Goal: Task Accomplishment & Management: Manage account settings

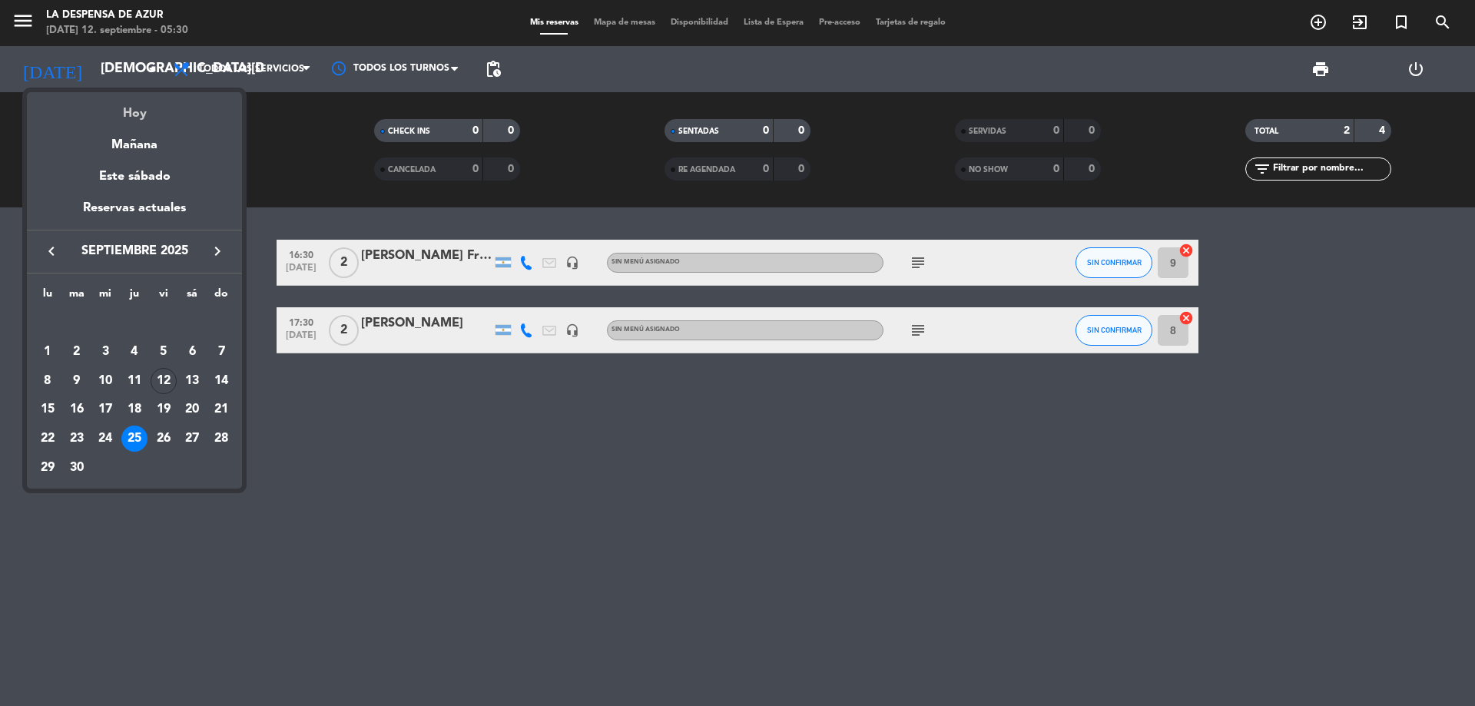
click at [144, 114] on div "Hoy" at bounding box center [134, 107] width 215 height 31
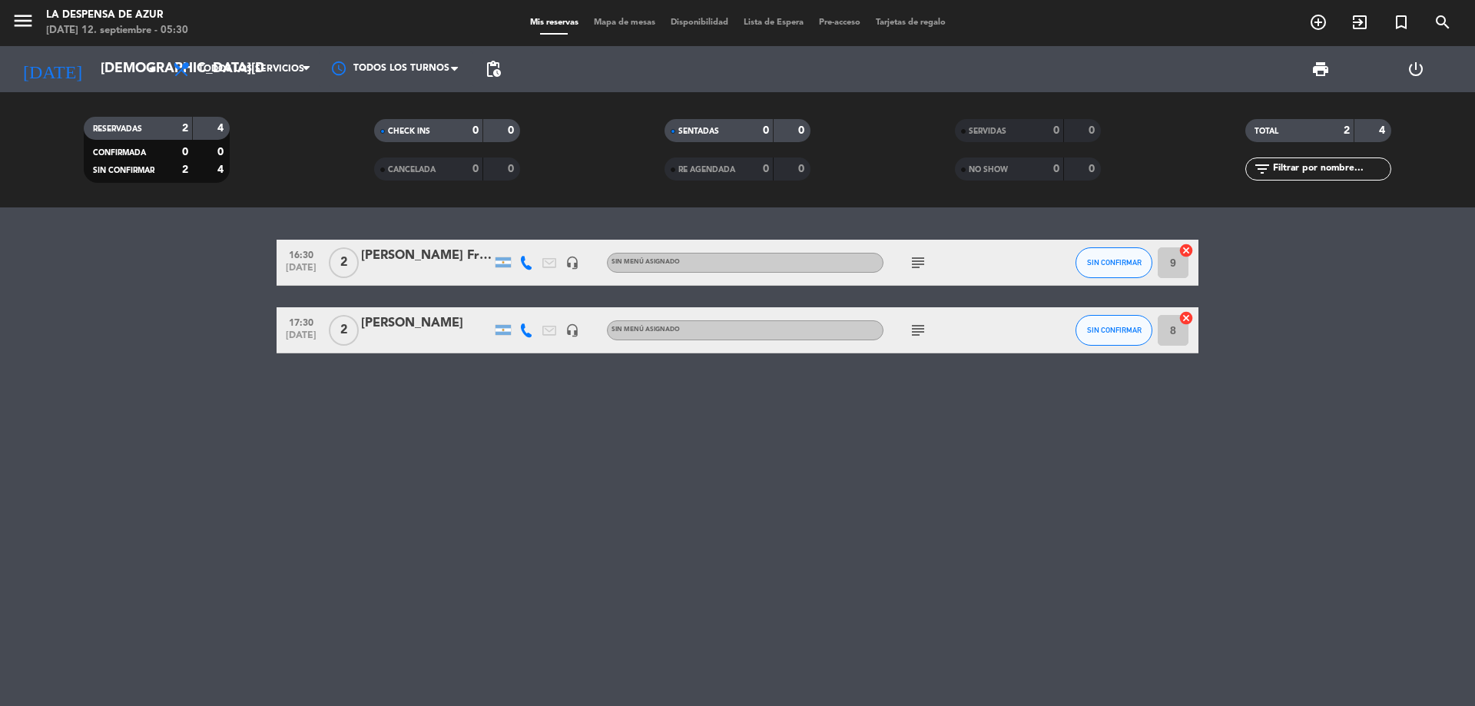
type input "[DATE]"
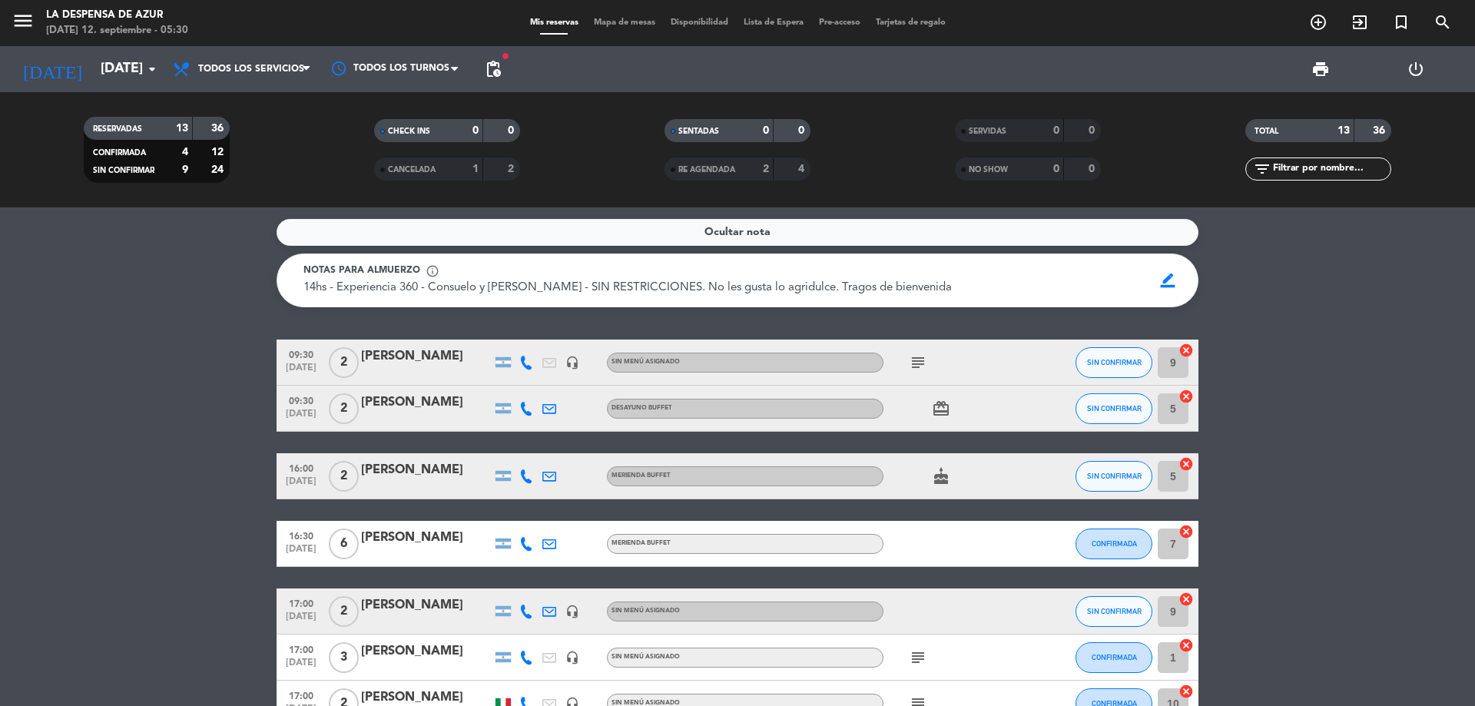
click at [427, 353] on div "[PERSON_NAME]" at bounding box center [426, 356] width 131 height 20
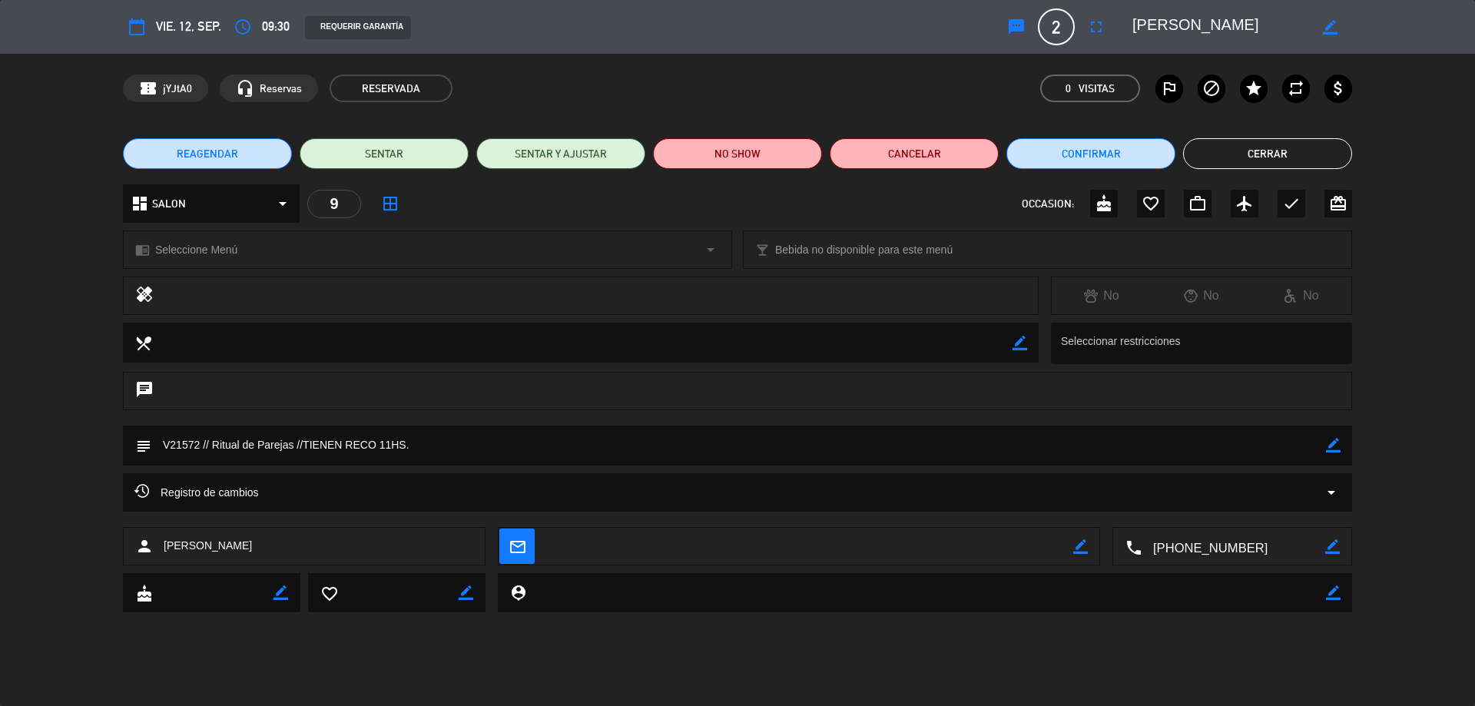
click at [1341, 452] on div "subject border_color" at bounding box center [737, 446] width 1229 height 40
drag, startPoint x: 1332, startPoint y: 442, endPoint x: 1043, endPoint y: 500, distance: 294.5
click at [1332, 442] on icon "border_color" at bounding box center [1333, 445] width 15 height 15
drag, startPoint x: 378, startPoint y: 445, endPoint x: 214, endPoint y: 453, distance: 164.5
click at [214, 453] on textarea at bounding box center [738, 445] width 1174 height 39
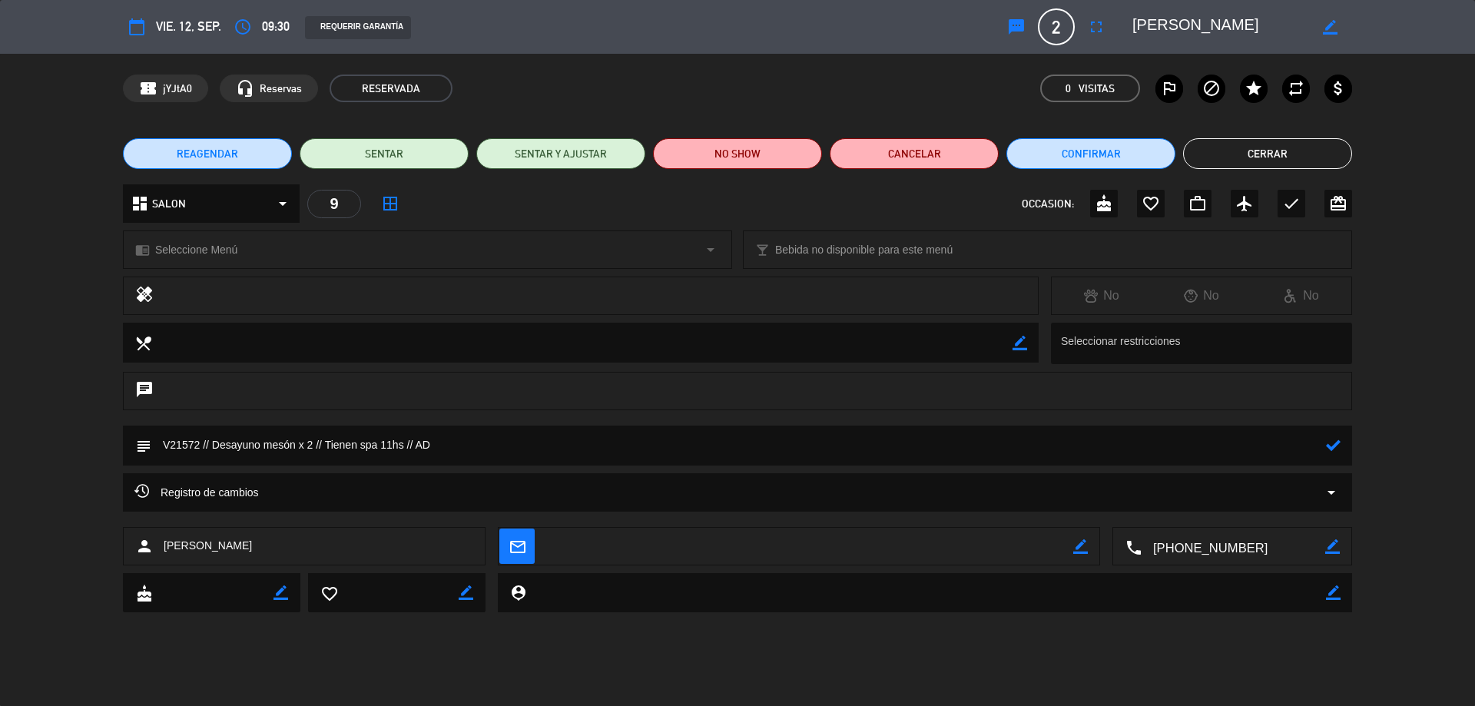
type textarea "V21572 // Desayuno mesón x 2 // Tienen spa 11hs // AD"
click at [1330, 449] on icon at bounding box center [1333, 445] width 15 height 15
click at [1241, 152] on button "Cerrar" at bounding box center [1267, 153] width 169 height 31
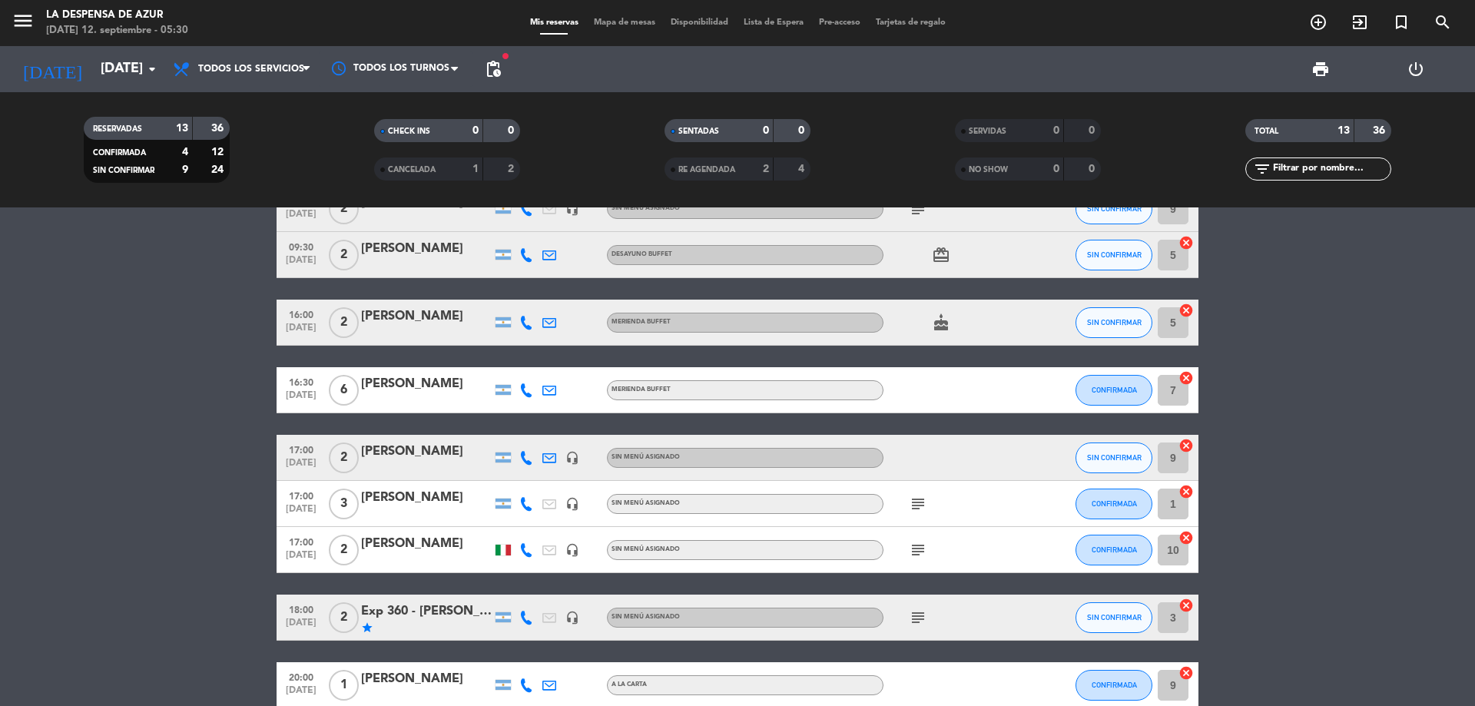
scroll to position [307, 0]
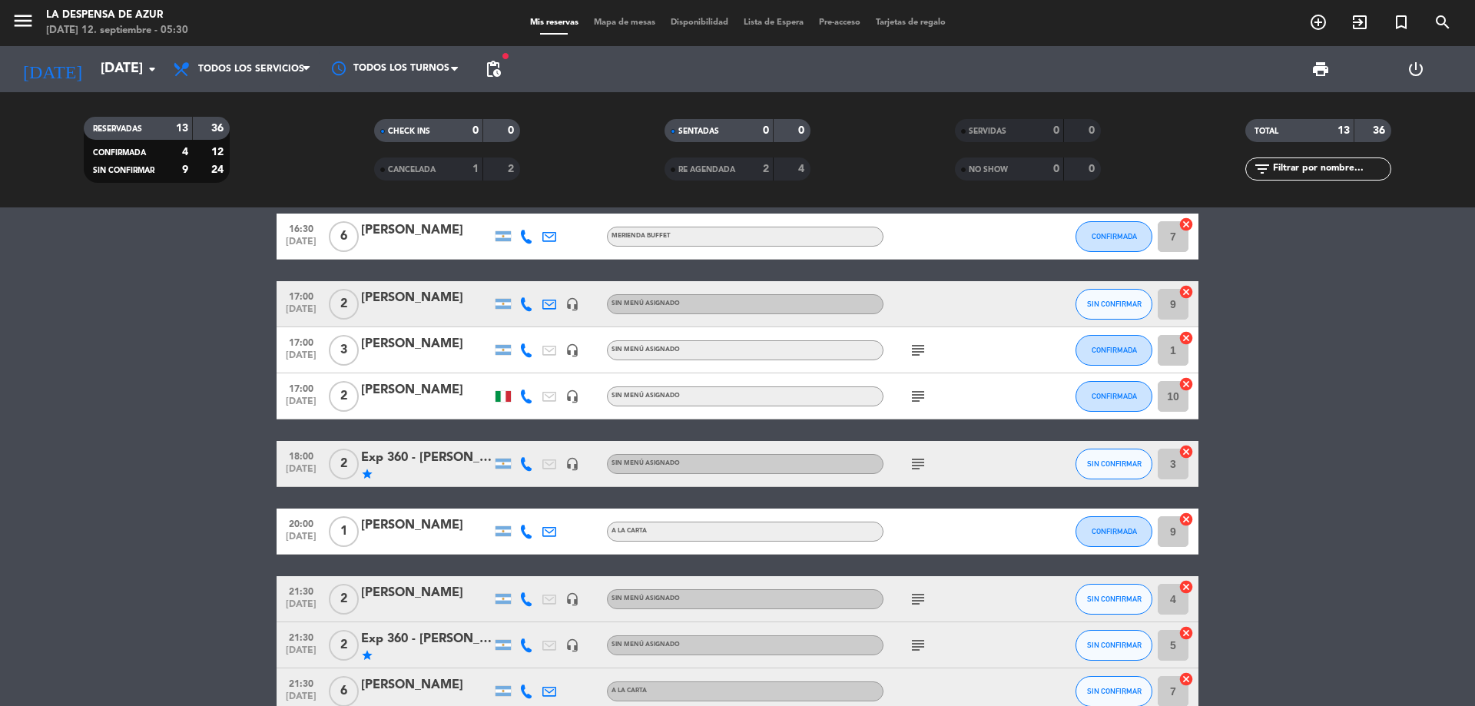
click at [446, 462] on div "Exp 360 - [PERSON_NAME] y [PERSON_NAME]" at bounding box center [426, 458] width 131 height 20
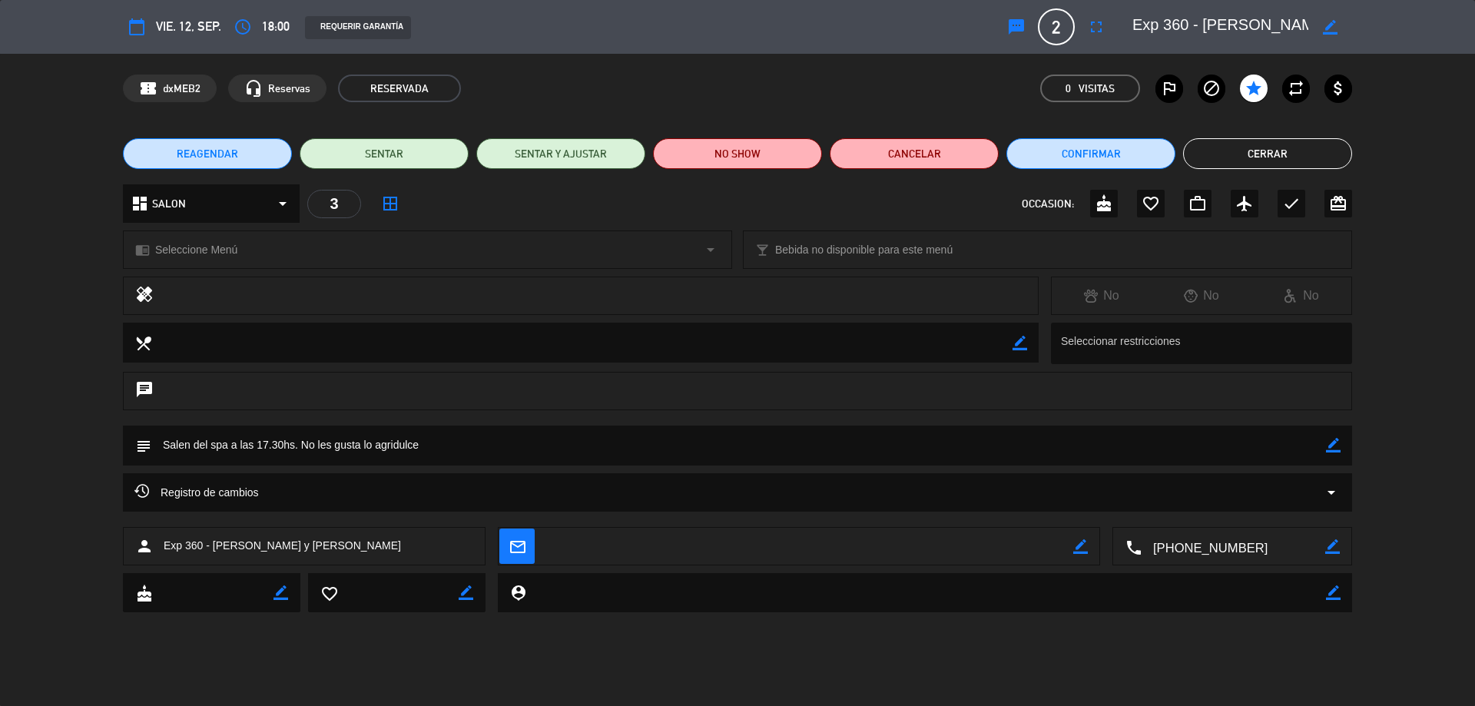
click at [1236, 164] on button "Cerrar" at bounding box center [1267, 153] width 169 height 31
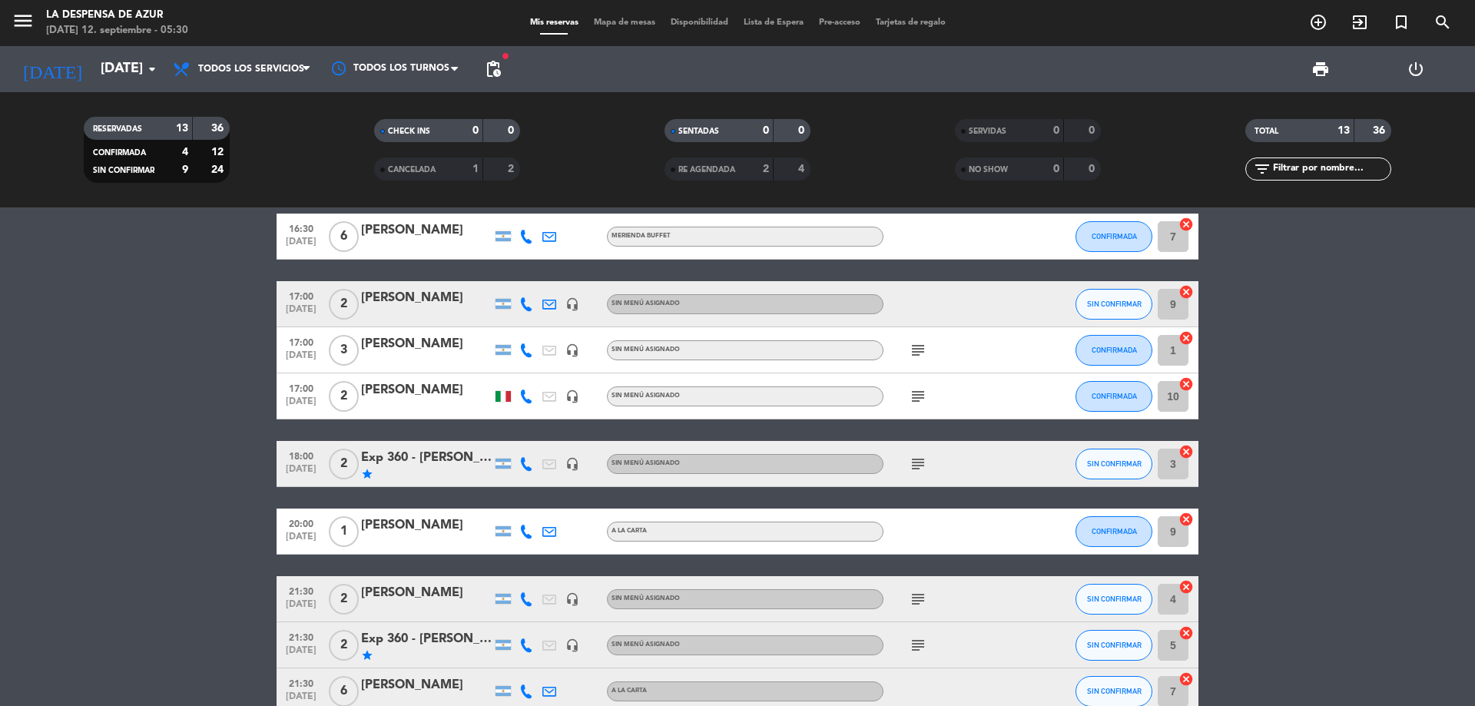
click at [427, 458] on div "Exp 360 - [PERSON_NAME] y [PERSON_NAME]" at bounding box center [426, 458] width 131 height 20
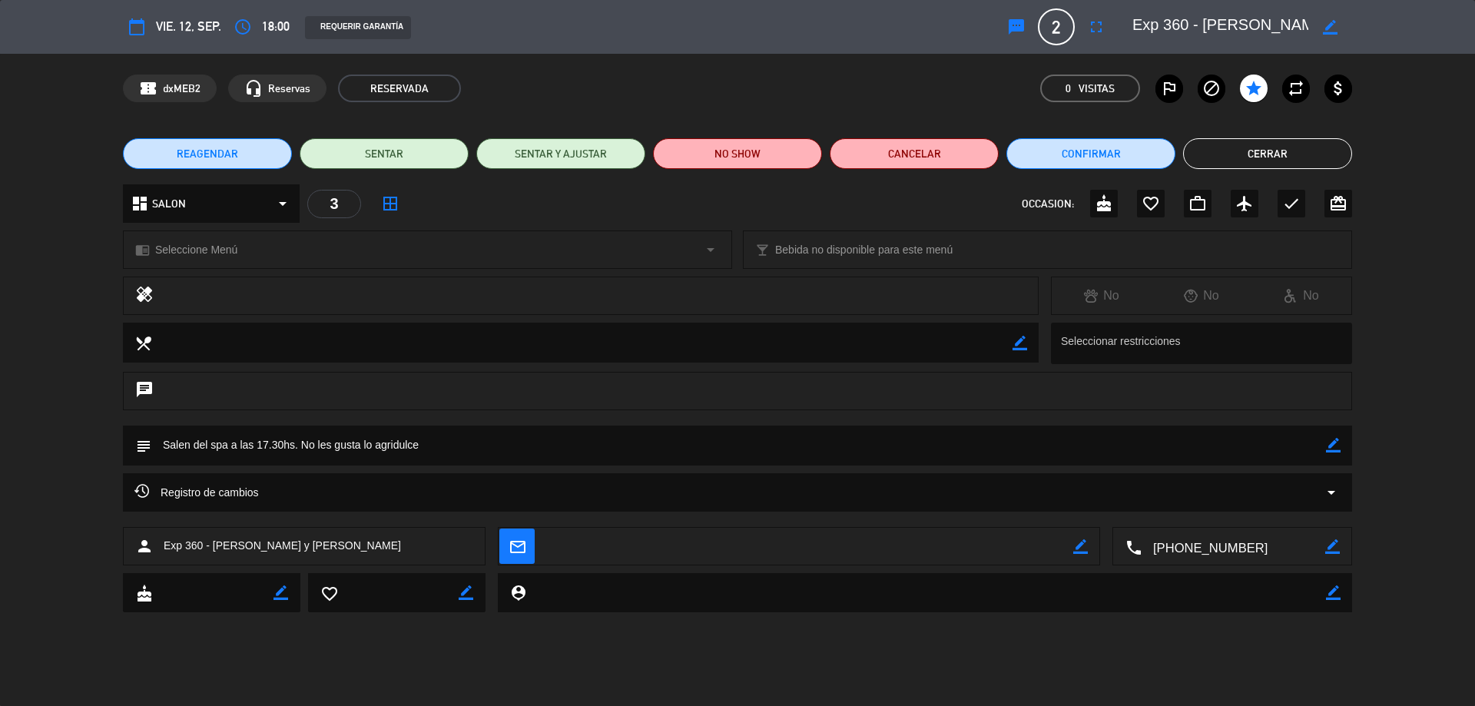
click at [1343, 447] on div "subject border_color" at bounding box center [737, 446] width 1229 height 40
drag, startPoint x: 1334, startPoint y: 447, endPoint x: 1316, endPoint y: 452, distance: 19.0
click at [1333, 447] on icon "border_color" at bounding box center [1333, 445] width 15 height 15
click at [164, 436] on textarea at bounding box center [738, 445] width 1174 height 39
type textarea "Merienda mesón // Salen del spa a las 17.30hs. No les gusta lo agridulce"
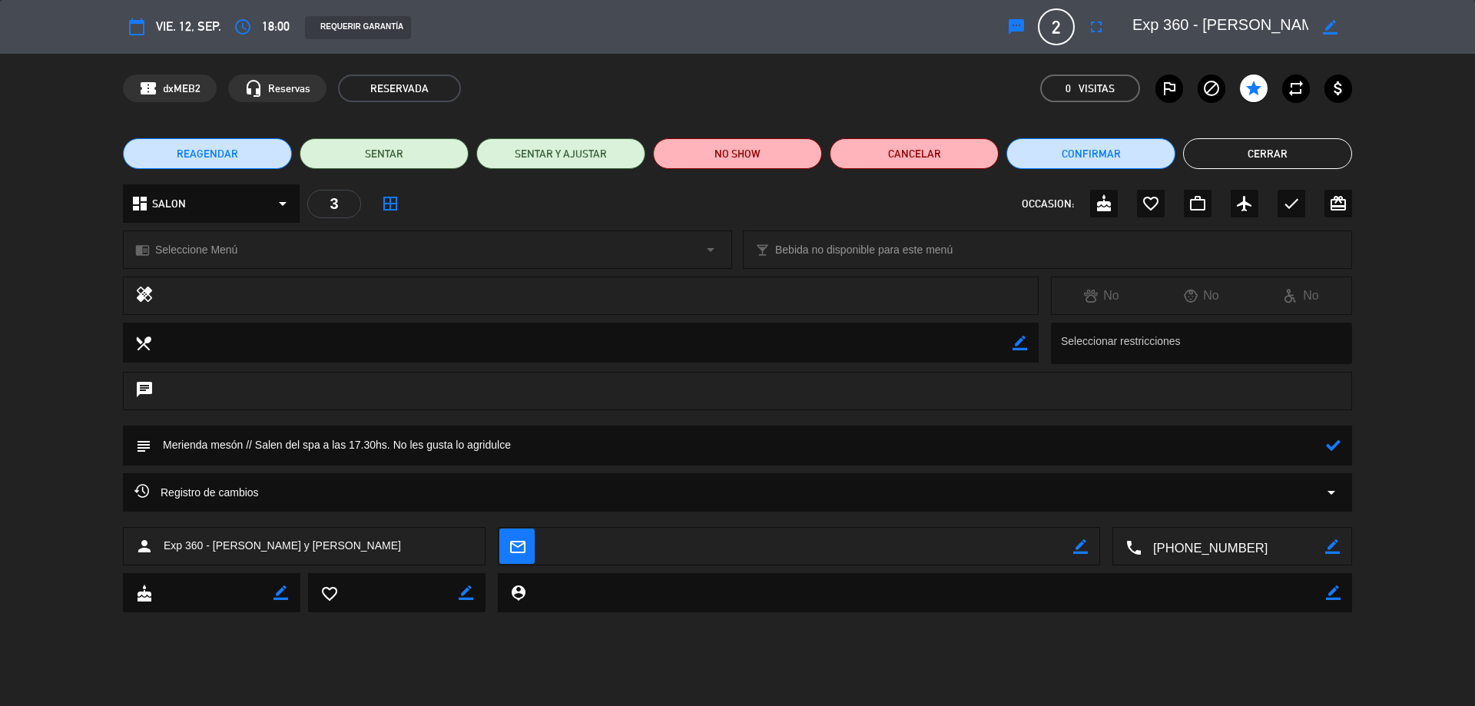
click at [1336, 449] on icon at bounding box center [1333, 445] width 15 height 15
click at [1247, 154] on button "Cerrar" at bounding box center [1267, 153] width 169 height 31
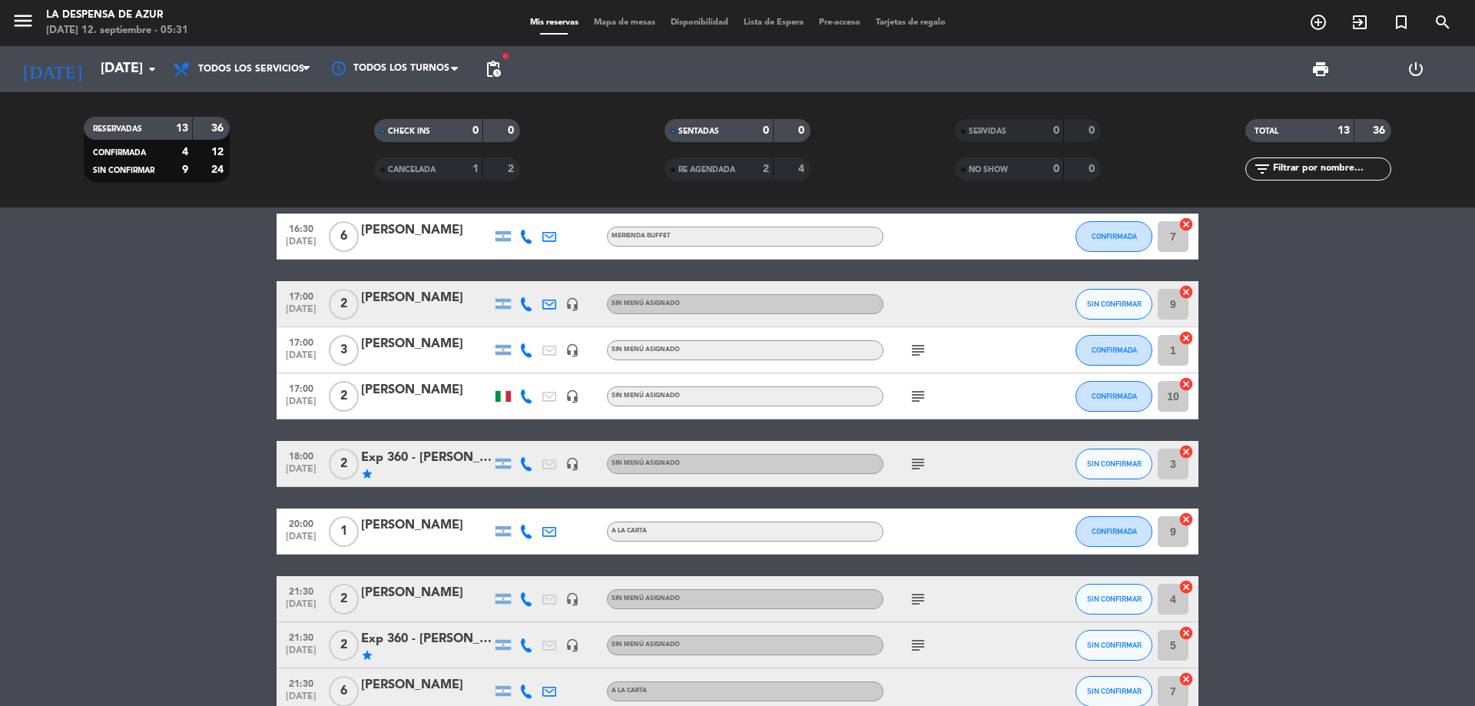
click at [420, 391] on div "[PERSON_NAME]" at bounding box center [426, 390] width 131 height 20
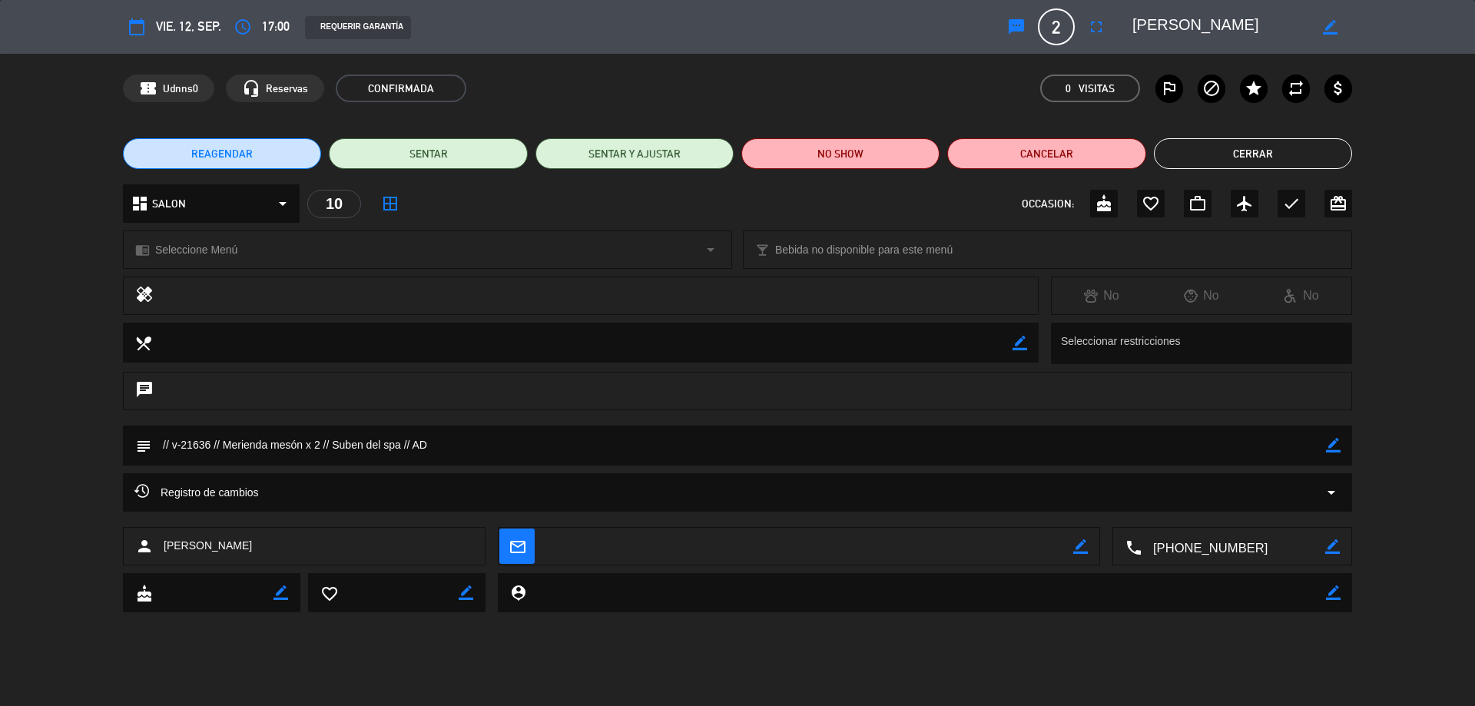
click at [1265, 152] on button "Cerrar" at bounding box center [1253, 153] width 198 height 31
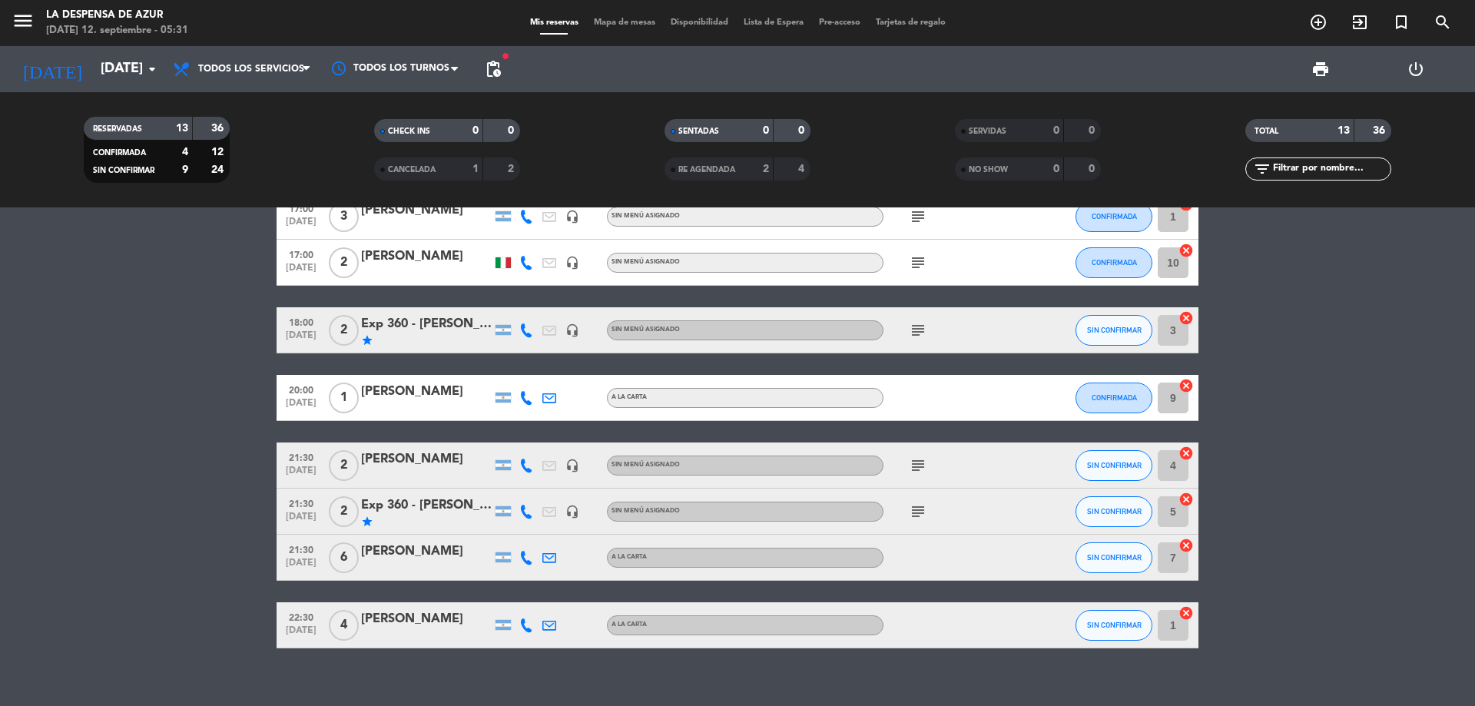
scroll to position [460, 0]
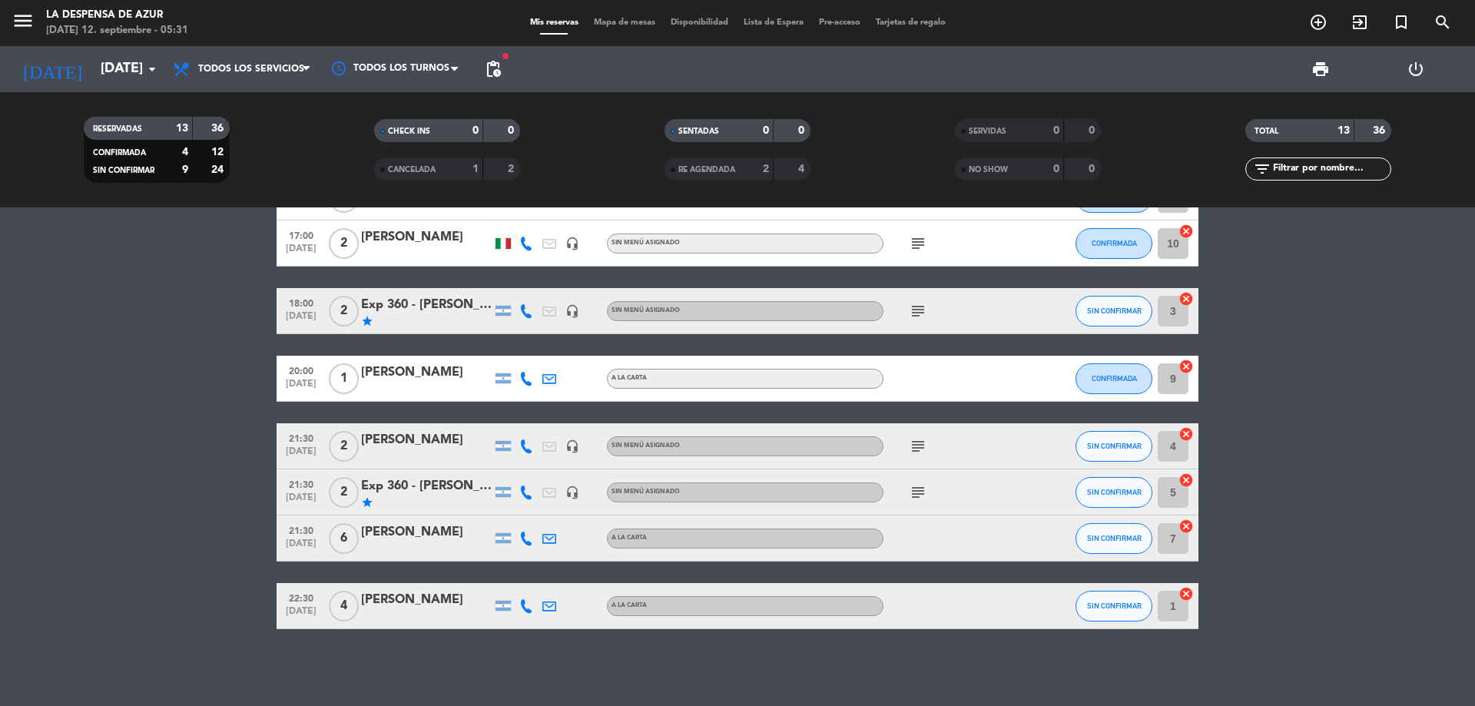
click at [431, 442] on div "[PERSON_NAME]" at bounding box center [426, 440] width 131 height 20
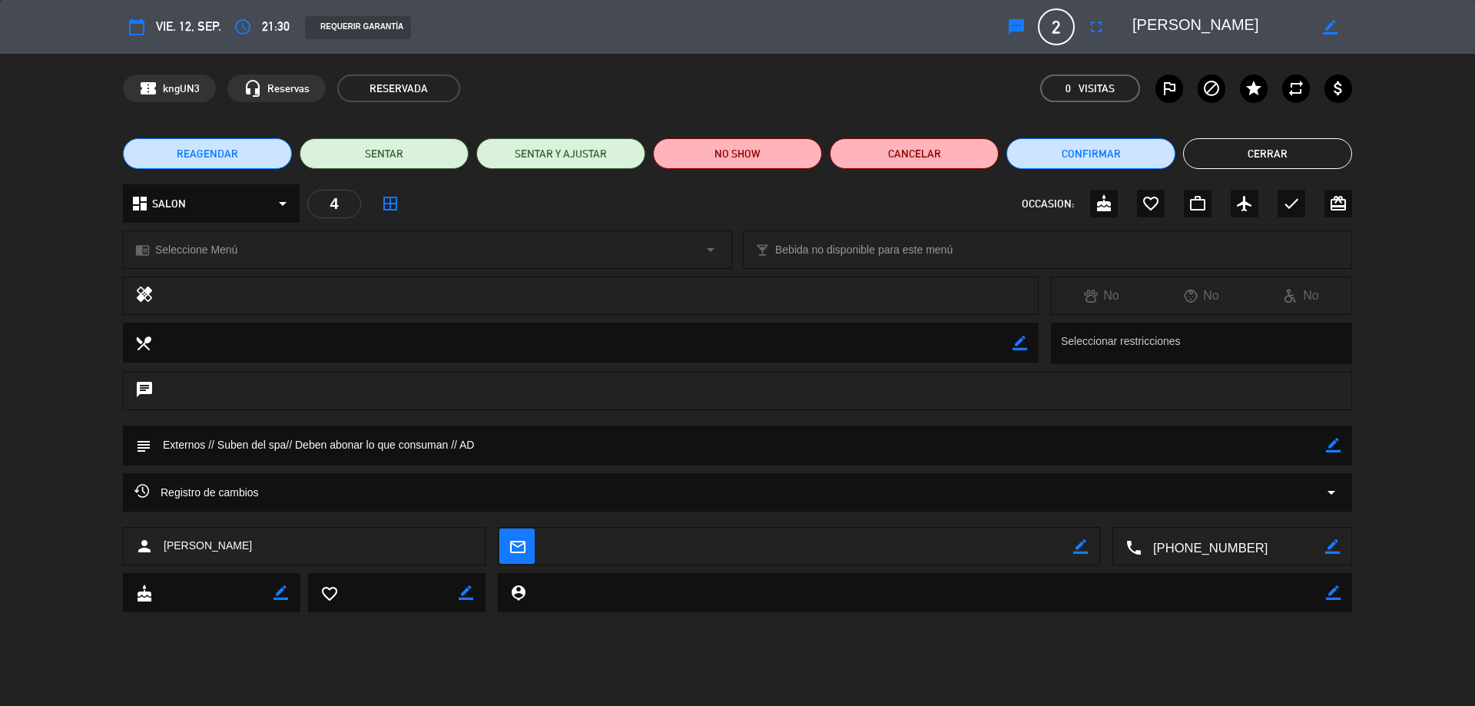
click at [1258, 157] on button "Cerrar" at bounding box center [1267, 153] width 169 height 31
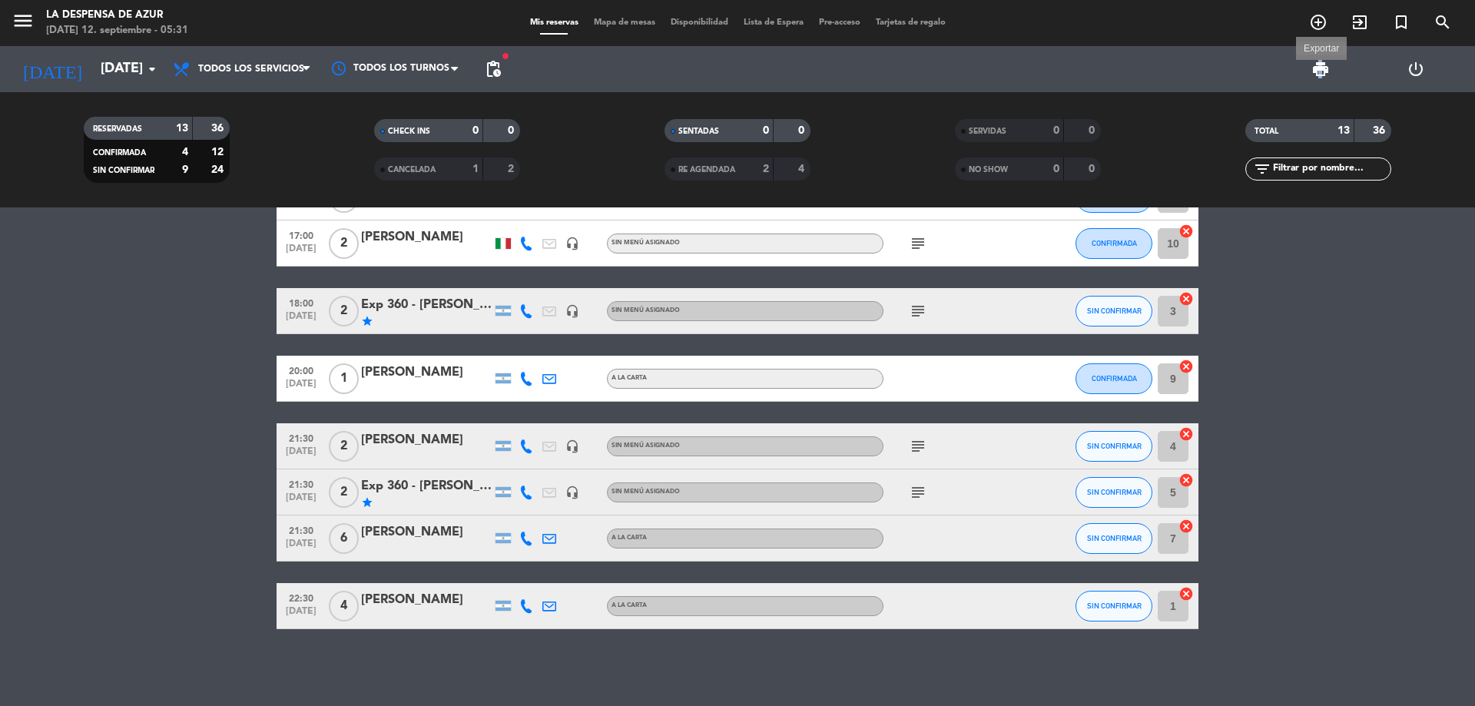
click at [1318, 65] on span "print" at bounding box center [1320, 69] width 18 height 18
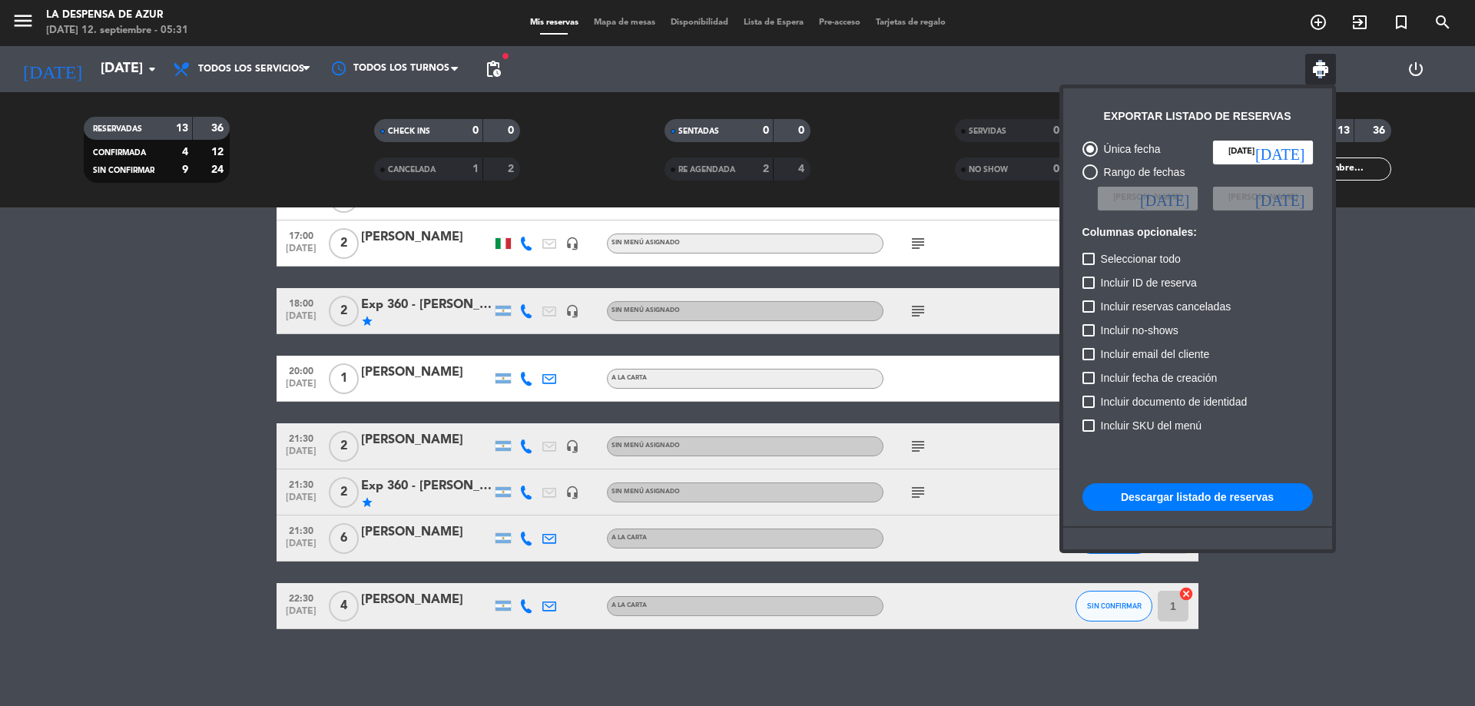
click at [1214, 505] on button "Descargar listado de reservas" at bounding box center [1197, 497] width 230 height 28
click at [119, 70] on div at bounding box center [737, 353] width 1475 height 706
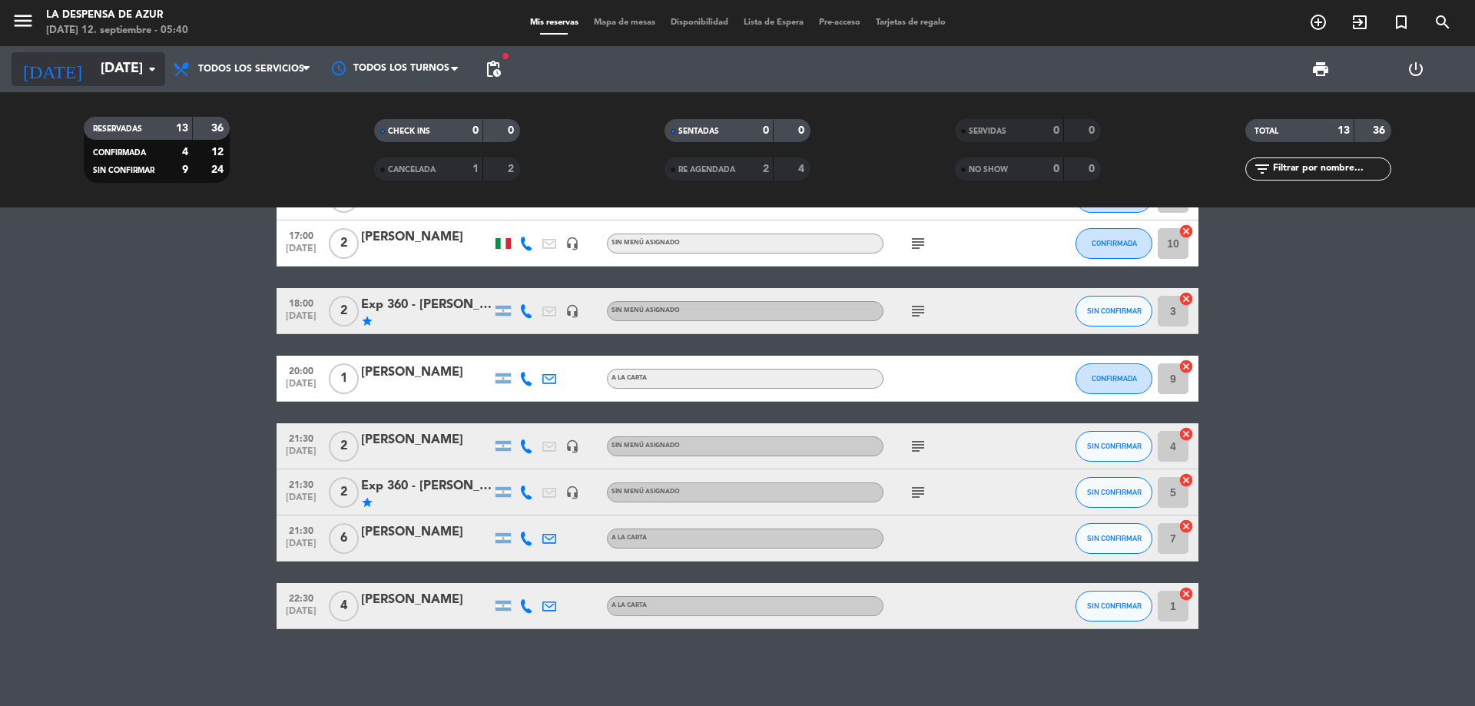
click at [131, 74] on input "[DATE]" at bounding box center [182, 69] width 178 height 31
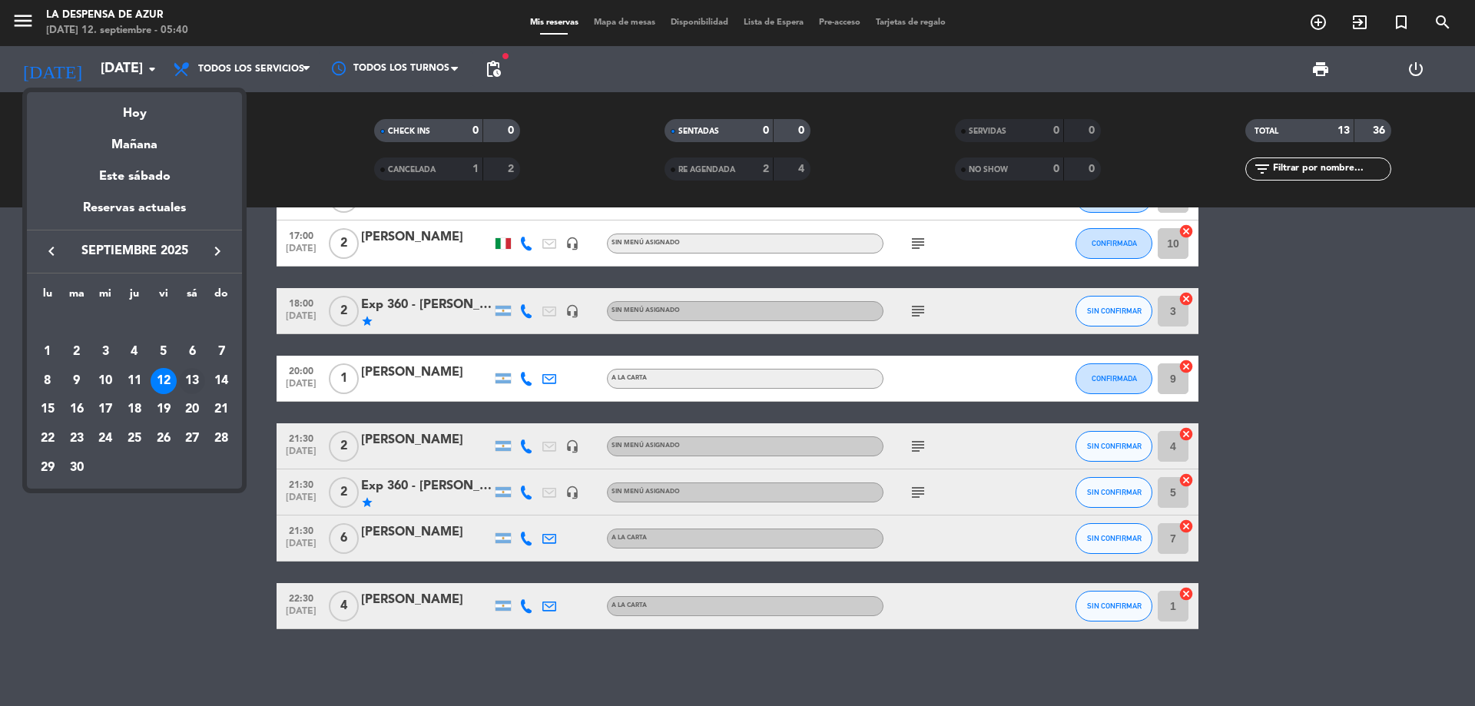
click at [194, 376] on div "13" at bounding box center [192, 381] width 26 height 26
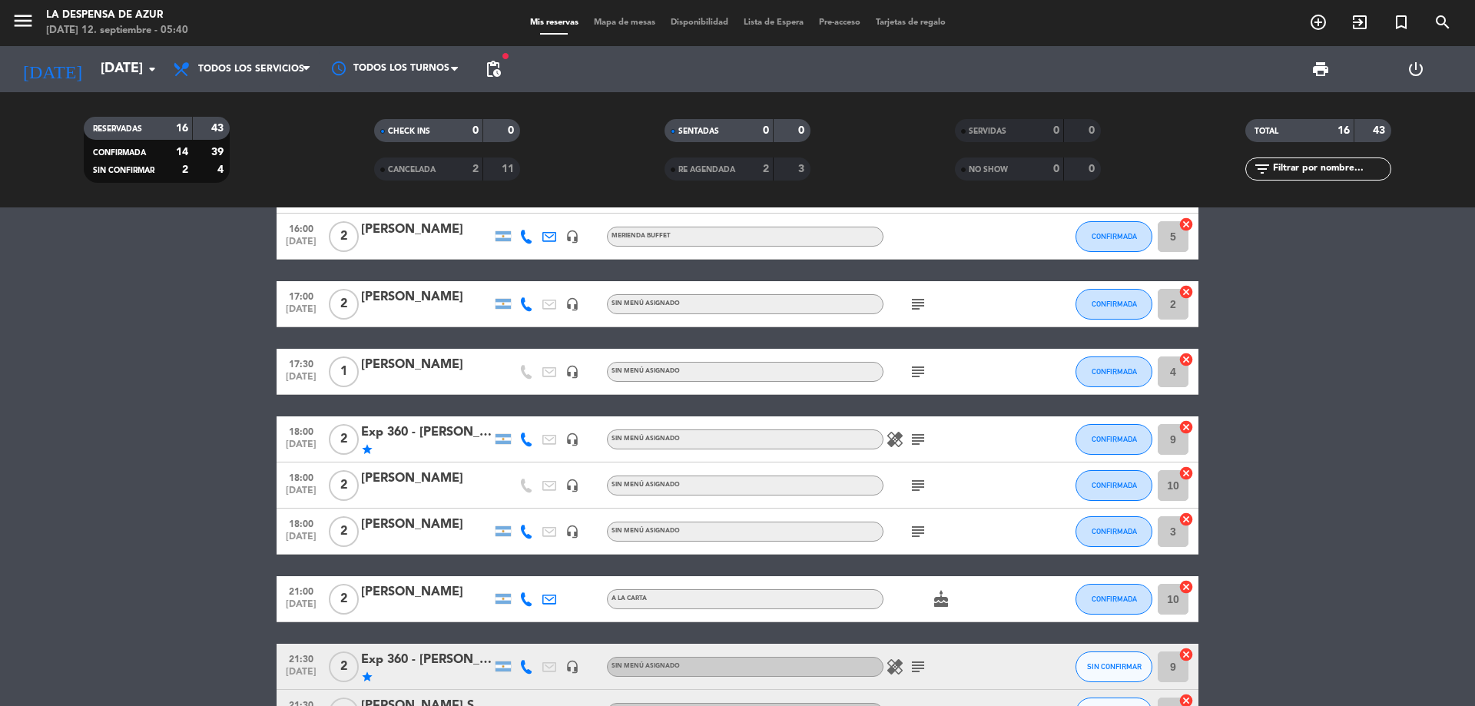
scroll to position [580, 0]
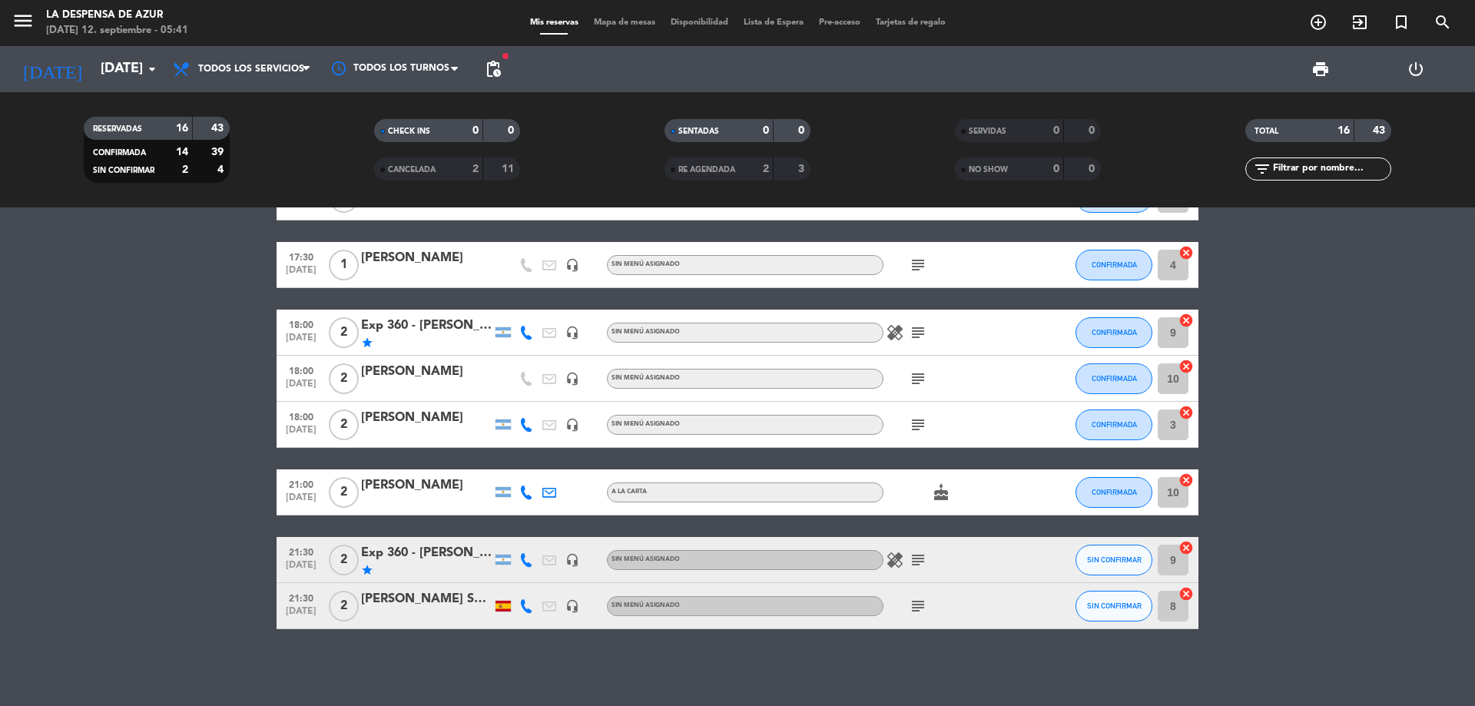
click at [409, 603] on div "[PERSON_NAME] San [PERSON_NAME]" at bounding box center [426, 599] width 131 height 20
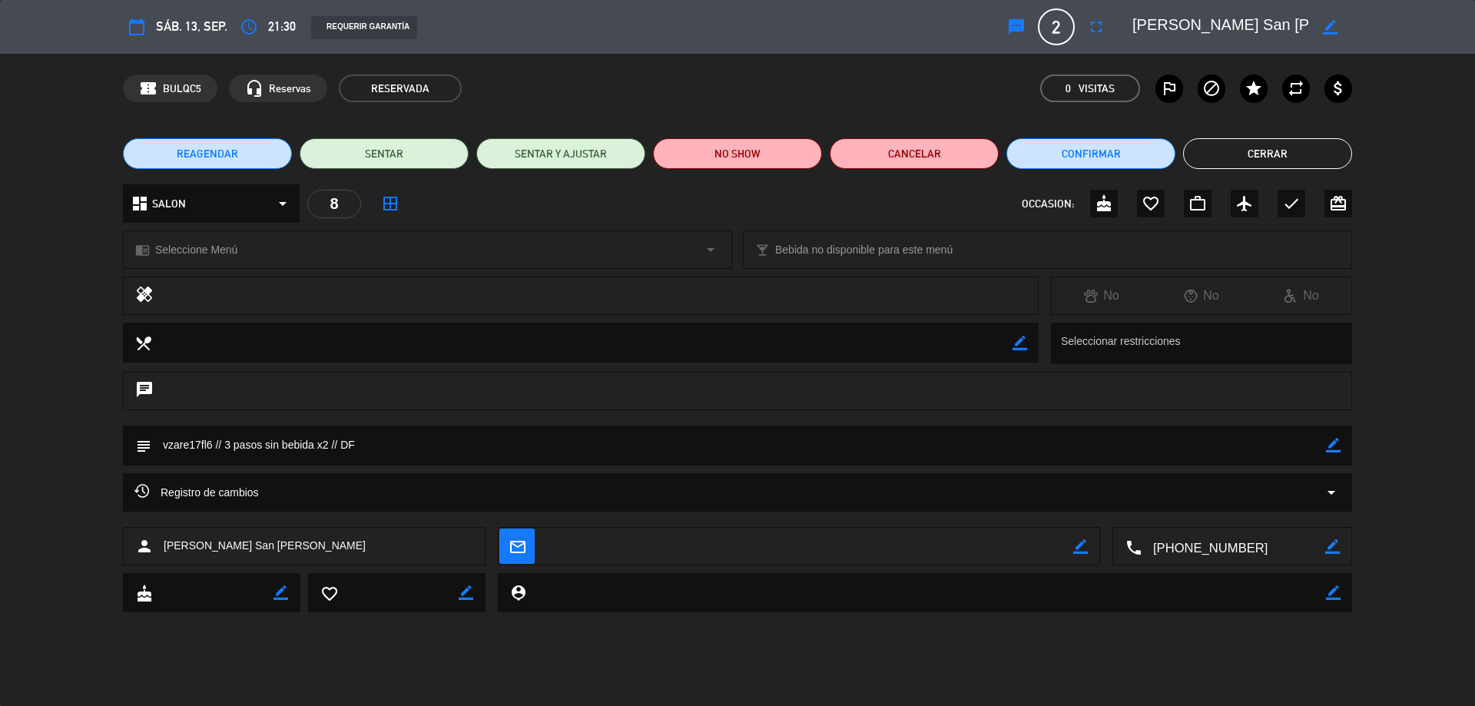
click at [1254, 153] on button "Cerrar" at bounding box center [1267, 153] width 169 height 31
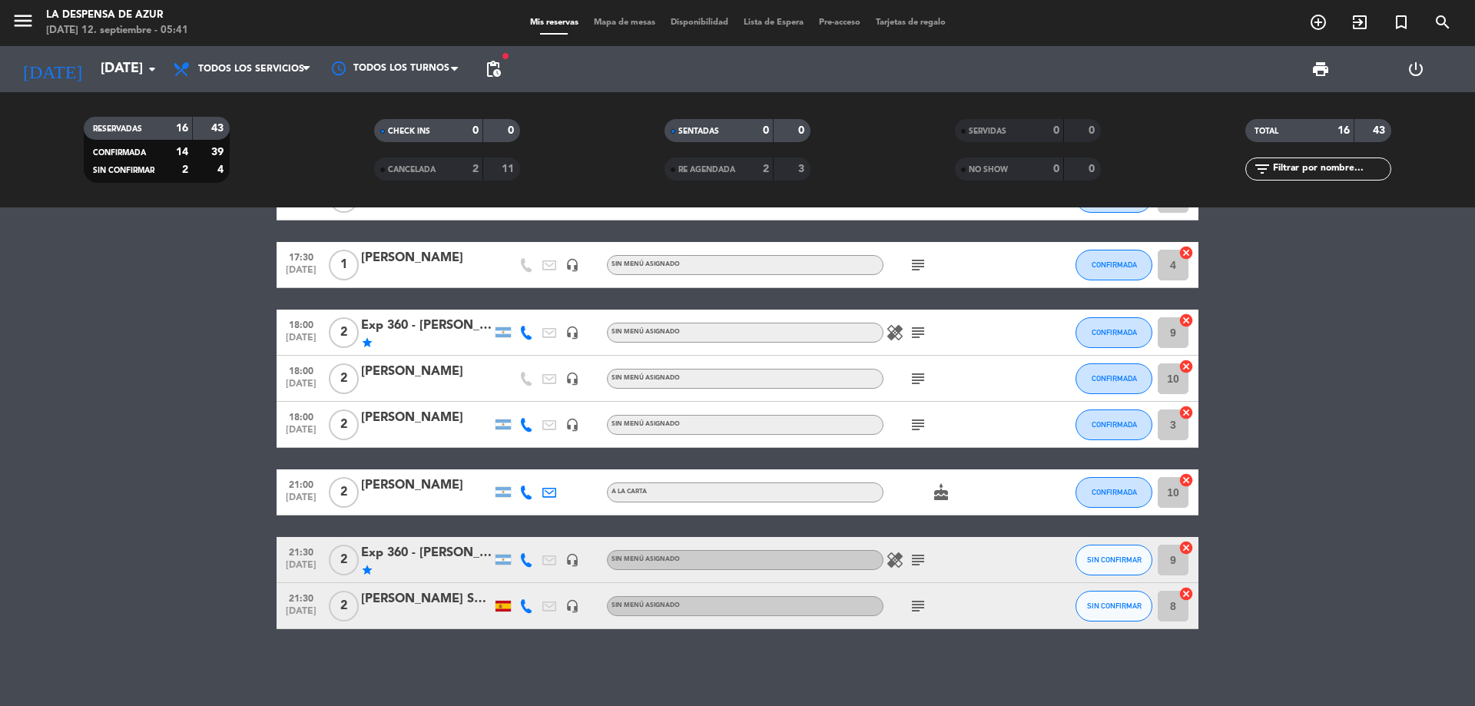
click at [443, 600] on div "[PERSON_NAME] San [PERSON_NAME]" at bounding box center [426, 599] width 131 height 20
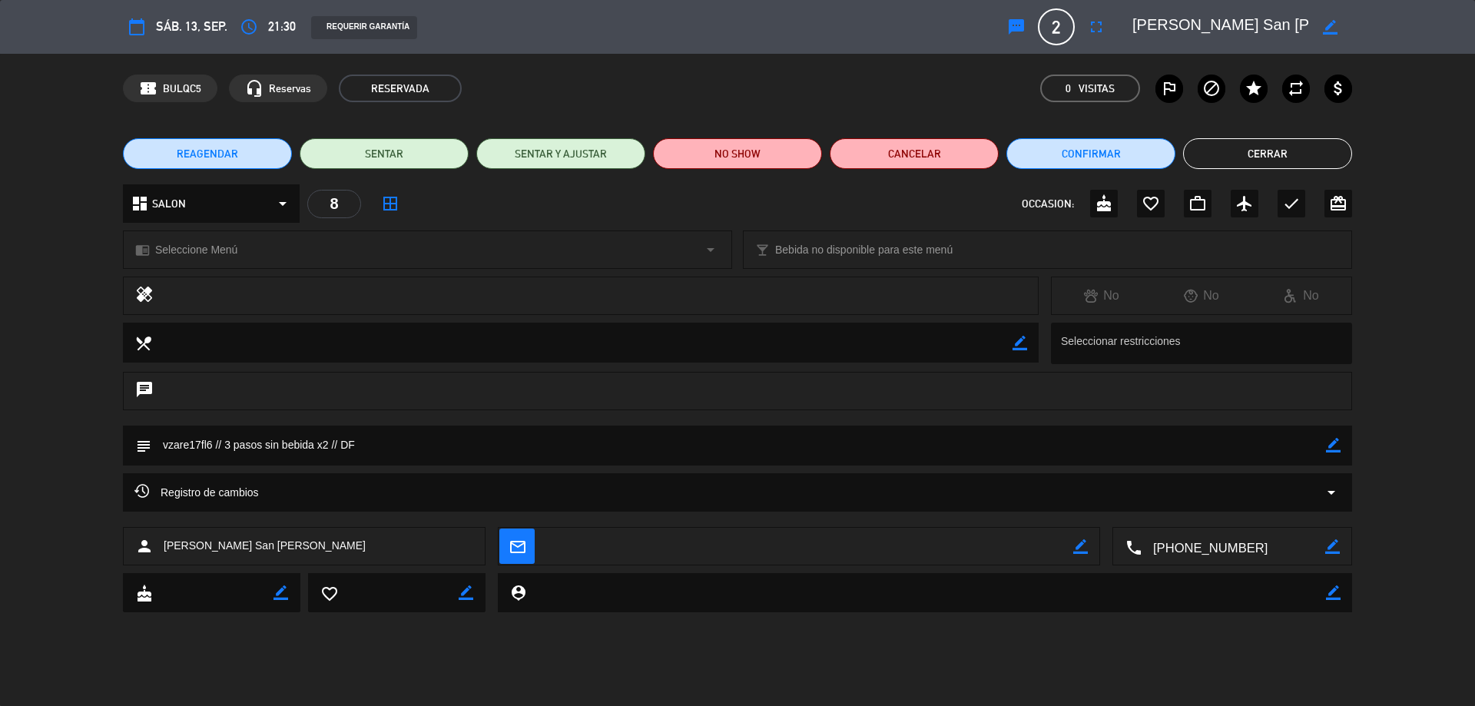
click at [1248, 161] on button "Cerrar" at bounding box center [1267, 153] width 169 height 31
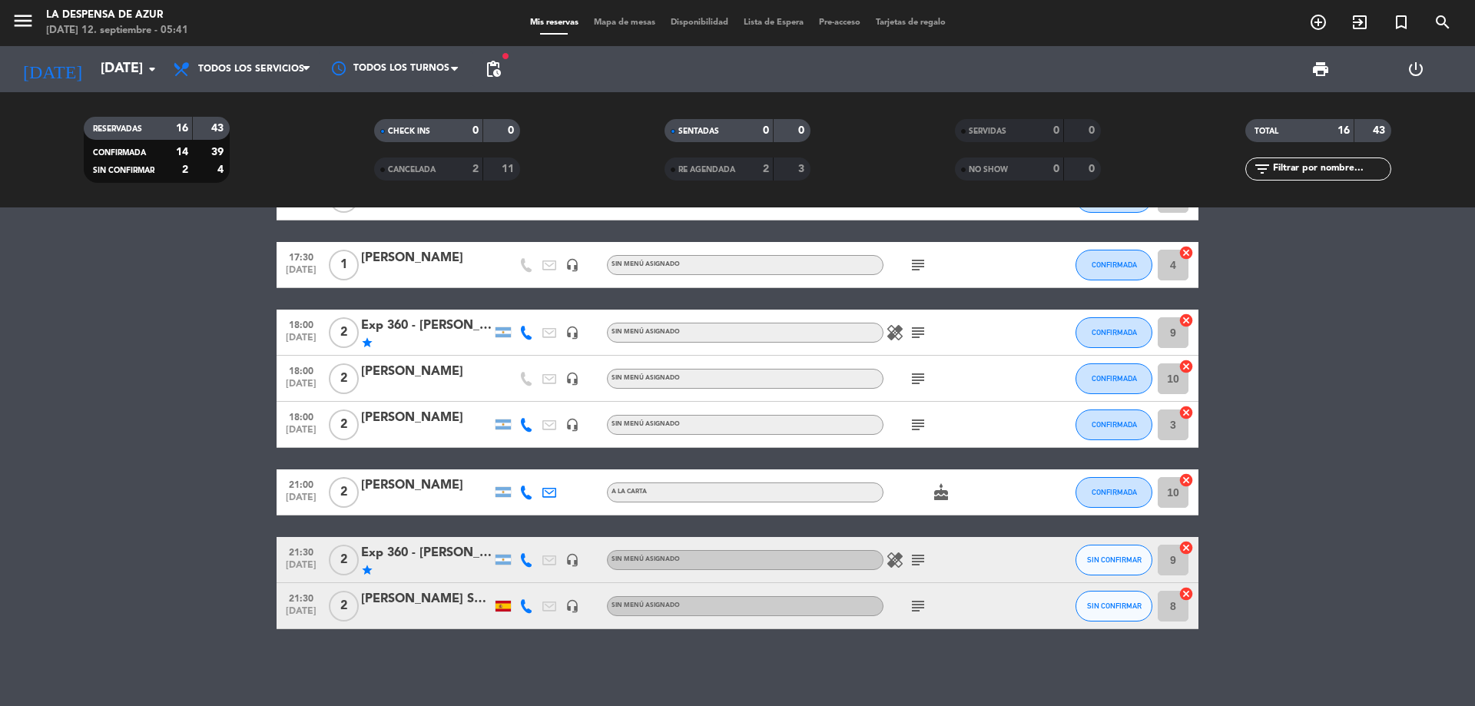
click at [440, 593] on div "[PERSON_NAME] San [PERSON_NAME]" at bounding box center [426, 599] width 131 height 20
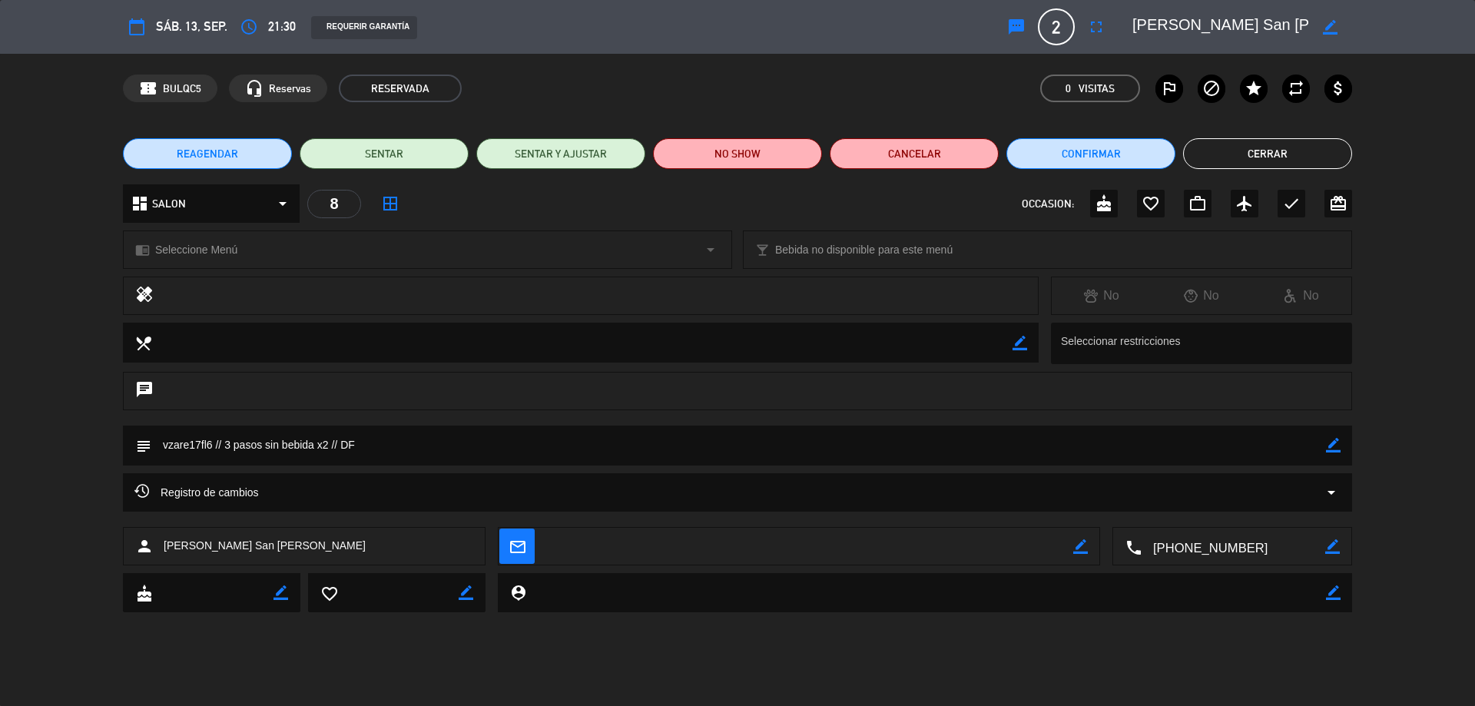
click at [1271, 157] on button "Cerrar" at bounding box center [1267, 153] width 169 height 31
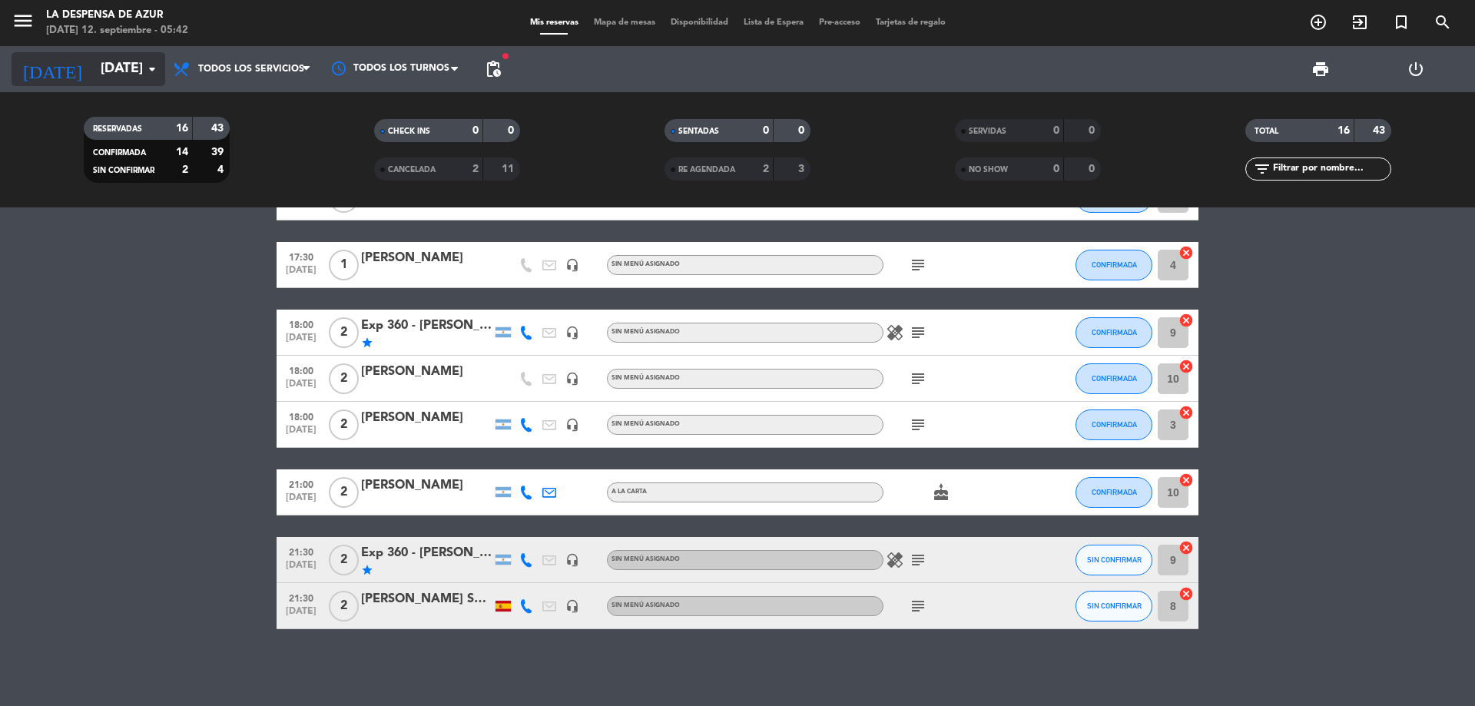
click at [111, 75] on input "[DATE]" at bounding box center [182, 69] width 178 height 31
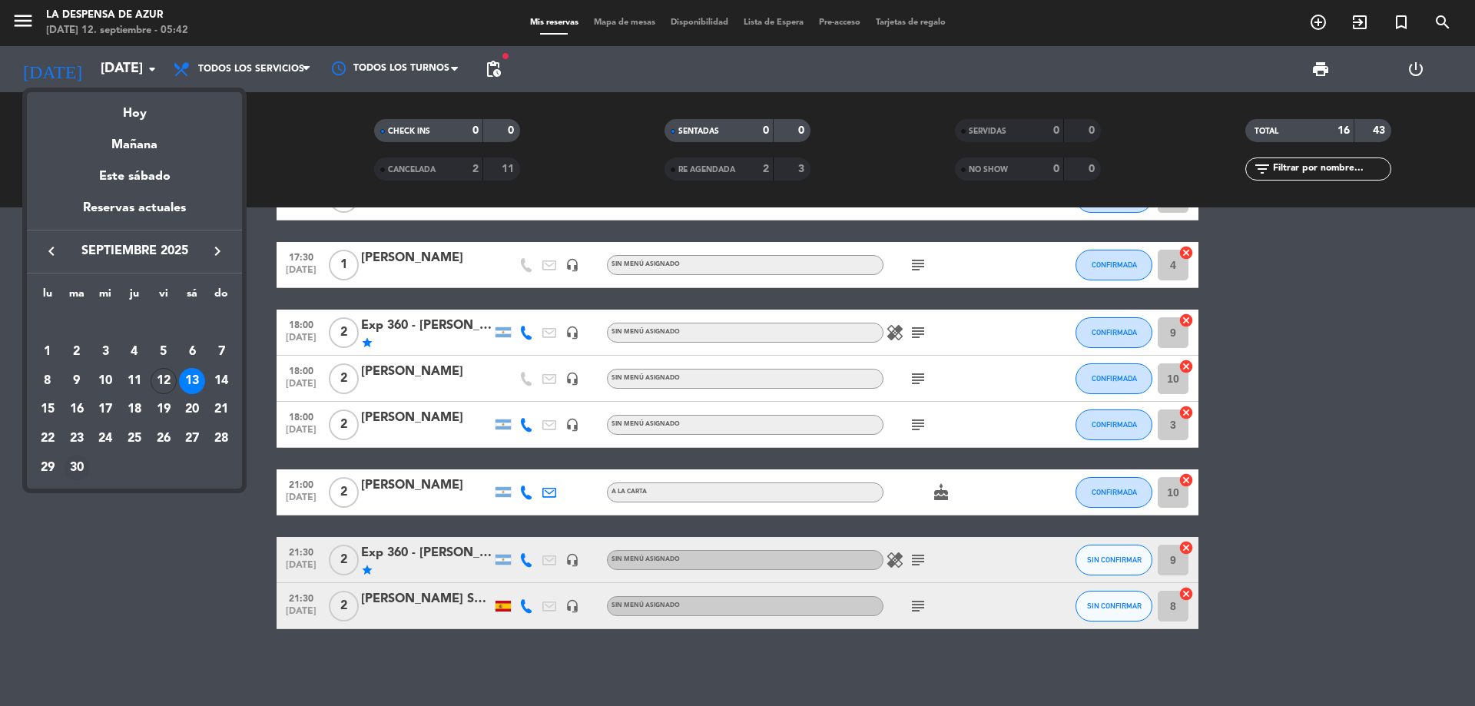
click at [81, 467] on div "30" at bounding box center [77, 468] width 26 height 26
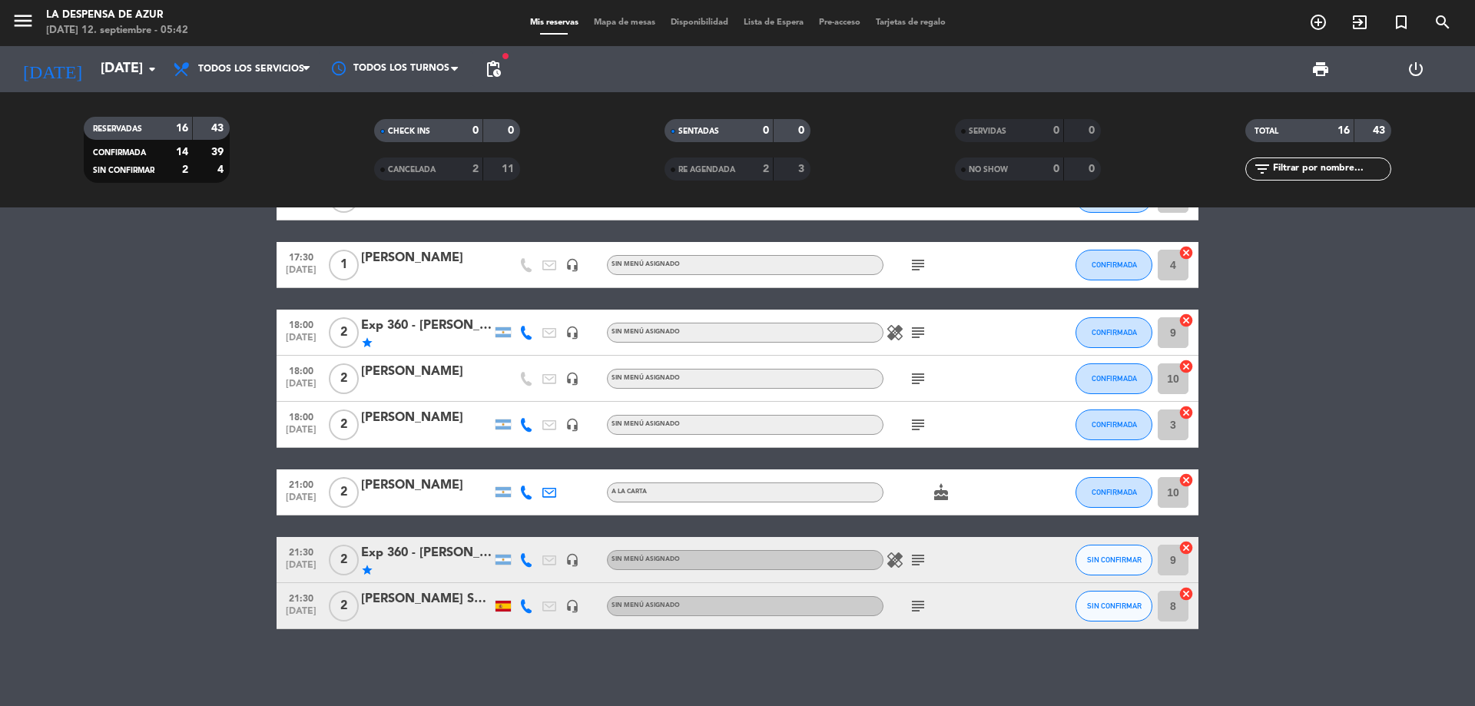
type input "[DATE]"
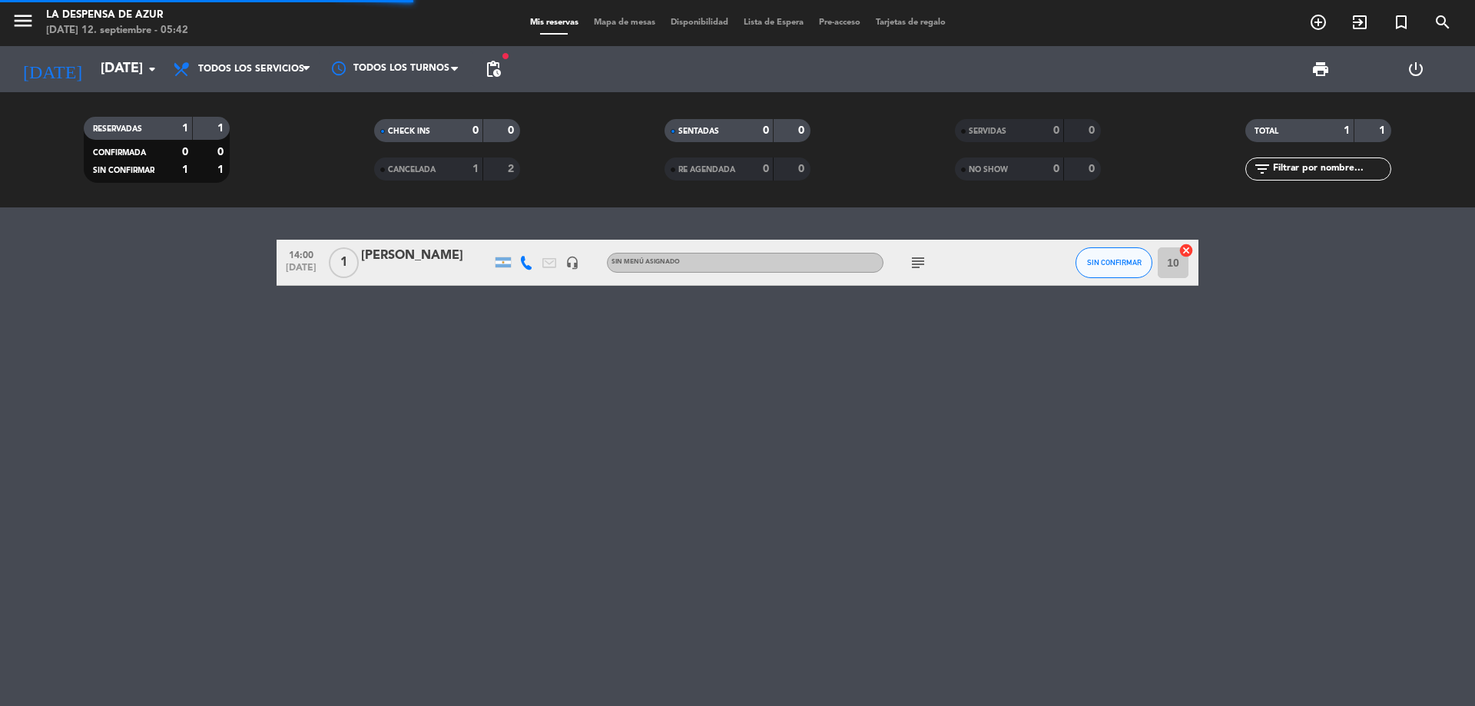
scroll to position [0, 0]
click at [449, 252] on div "[PERSON_NAME]" at bounding box center [426, 256] width 131 height 20
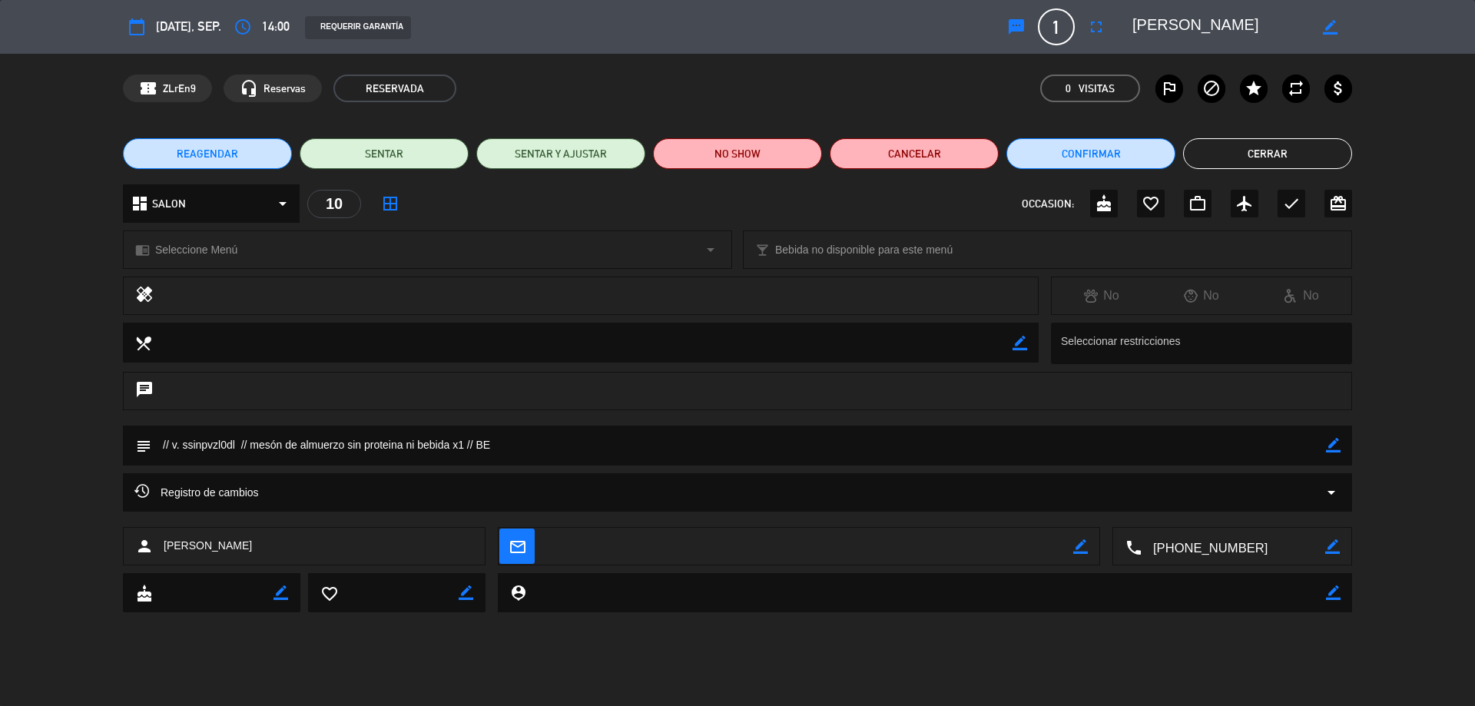
click at [1228, 157] on button "Cerrar" at bounding box center [1267, 153] width 169 height 31
